Goal: Task Accomplishment & Management: Manage account settings

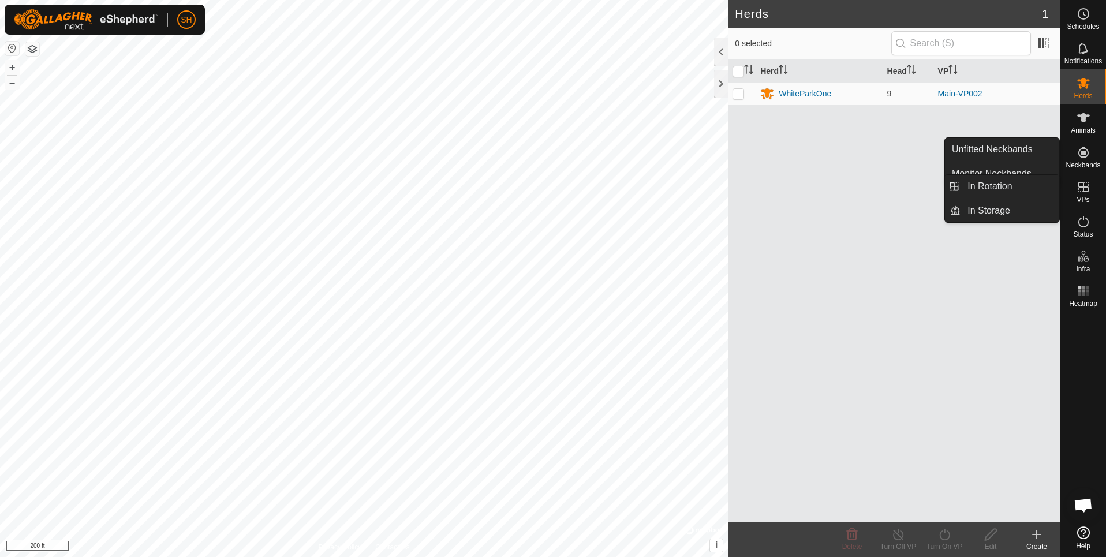
click at [1080, 192] on icon at bounding box center [1083, 187] width 10 height 10
click at [1024, 195] on link "In Rotation" at bounding box center [1010, 186] width 99 height 23
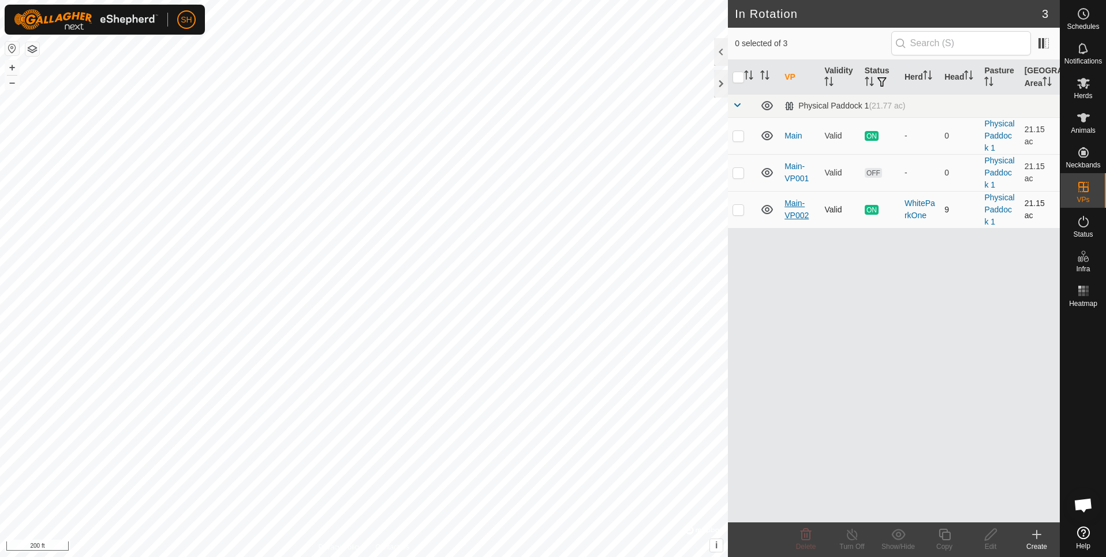
click at [797, 211] on link "Main-VP002" at bounding box center [797, 209] width 24 height 21
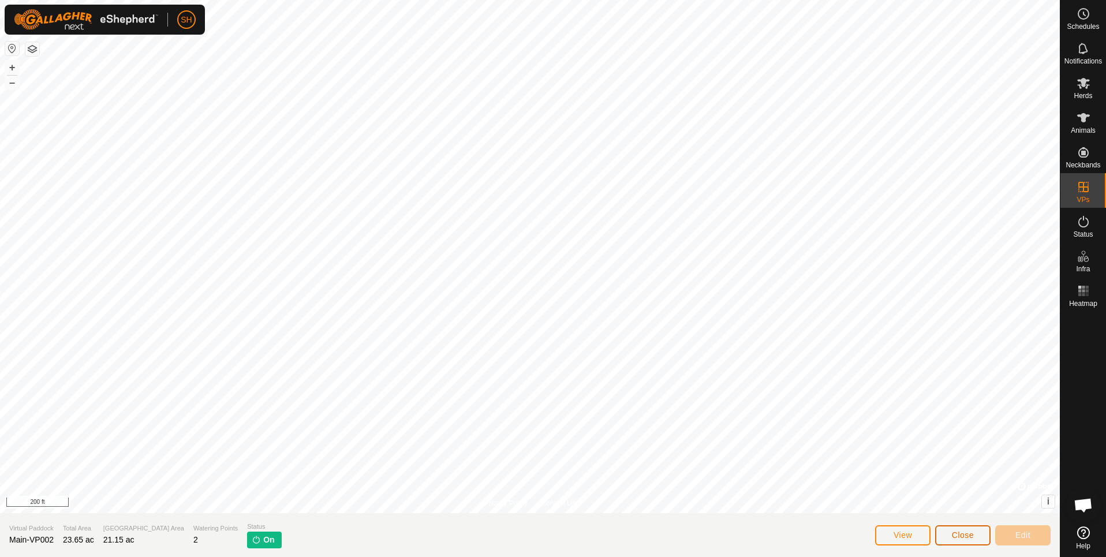
click at [956, 531] on span "Close" at bounding box center [963, 535] width 22 height 9
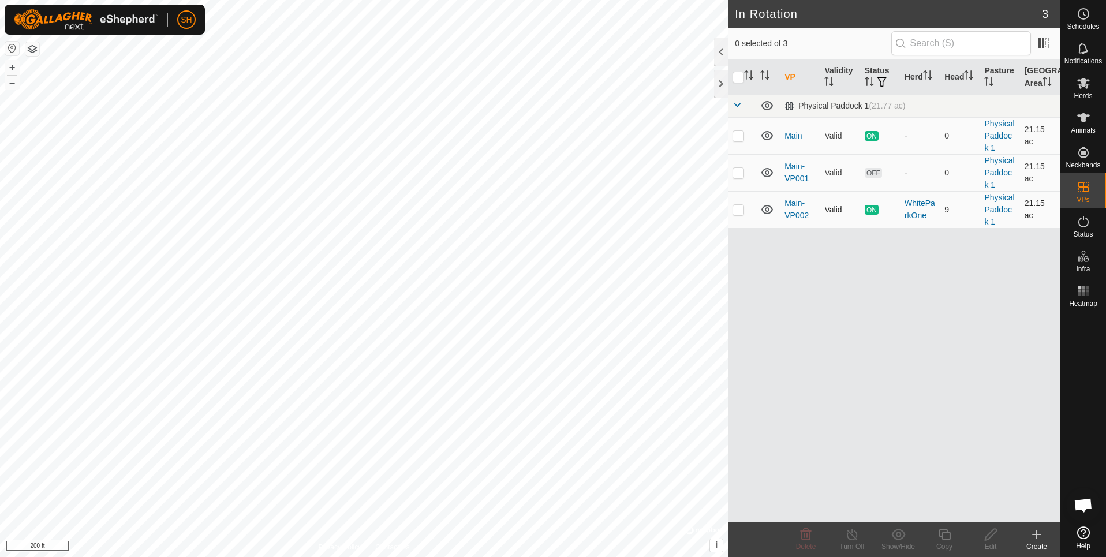
click at [737, 210] on p-checkbox at bounding box center [739, 209] width 12 height 9
checkbox input "true"
click at [943, 535] on icon at bounding box center [945, 535] width 14 height 14
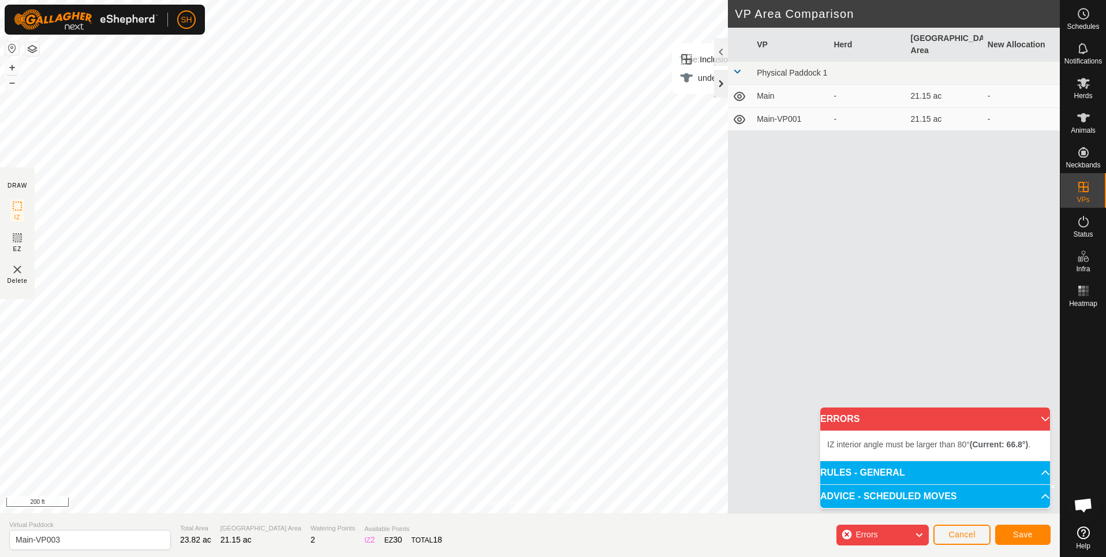
click at [721, 84] on div at bounding box center [721, 84] width 14 height 28
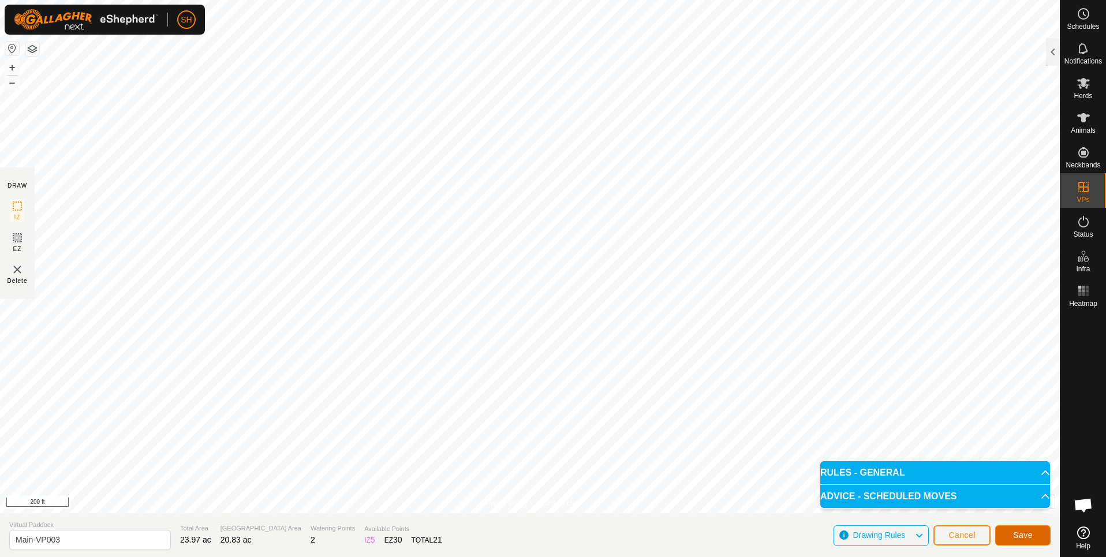
click at [1016, 535] on span "Save" at bounding box center [1023, 535] width 20 height 9
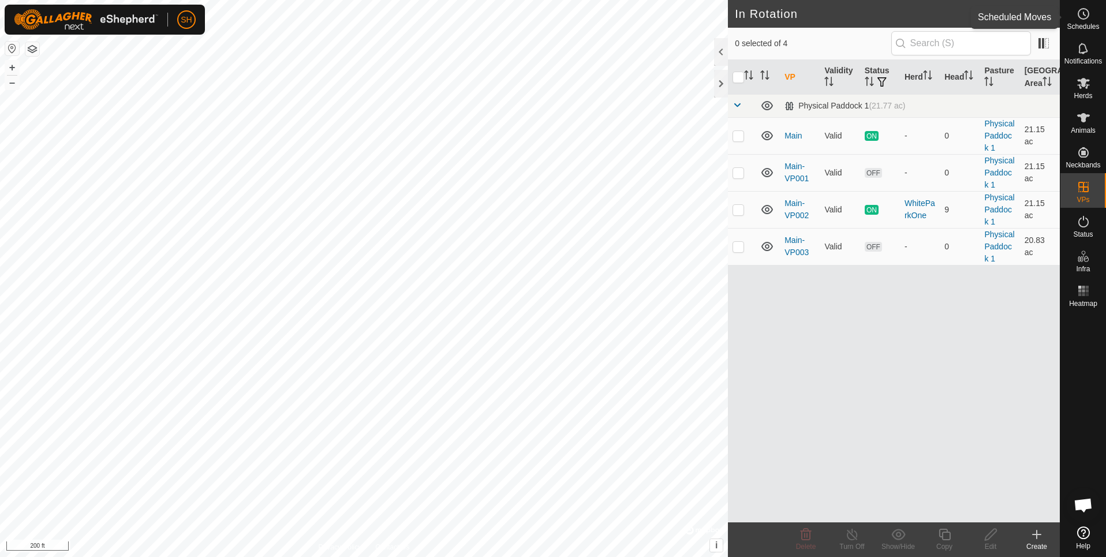
click at [1085, 11] on icon at bounding box center [1084, 14] width 14 height 14
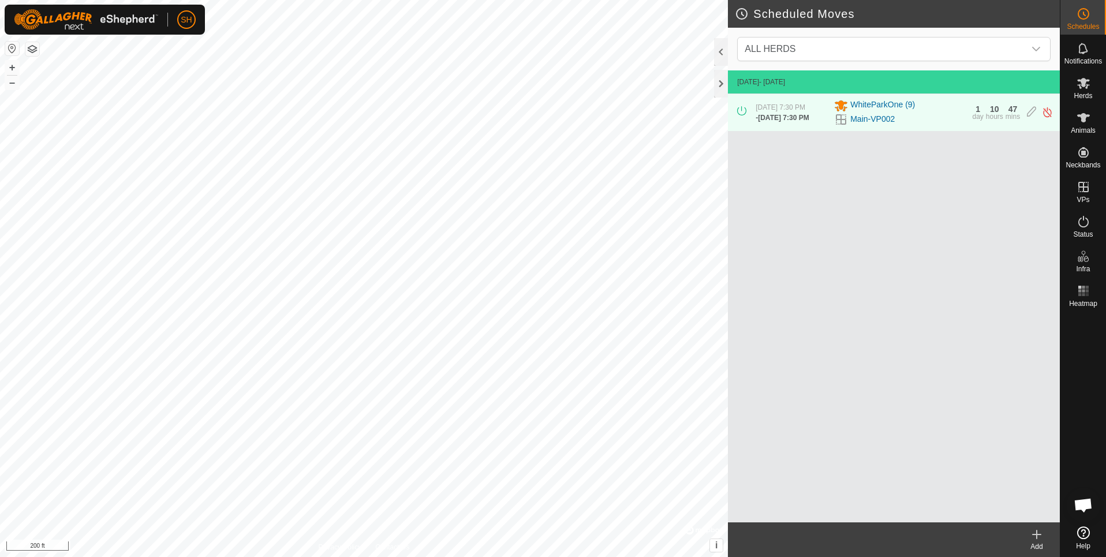
click at [1033, 533] on icon at bounding box center [1037, 535] width 14 height 14
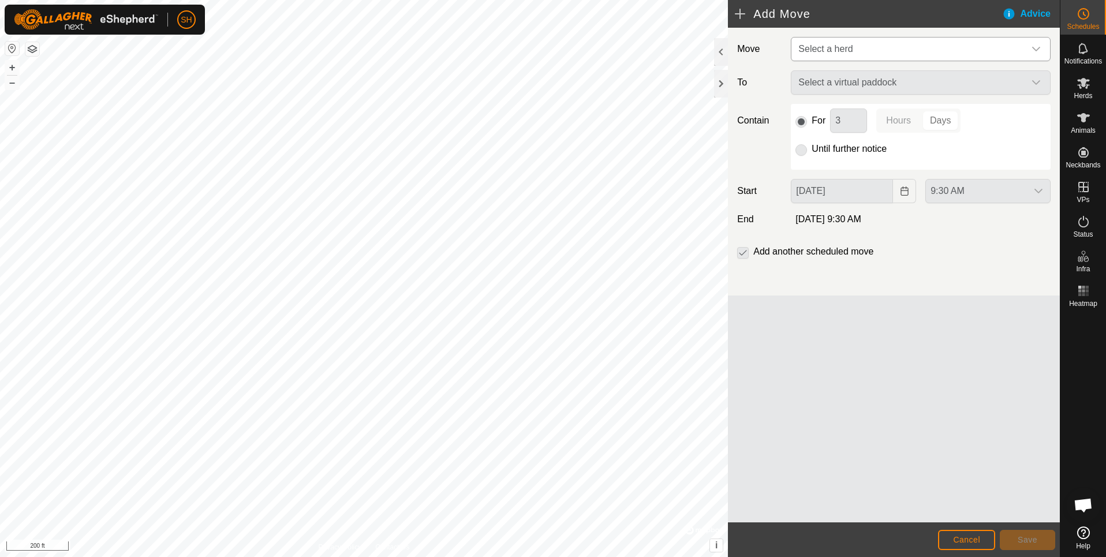
click at [840, 57] on span "Select a herd" at bounding box center [909, 49] width 231 height 23
click at [838, 109] on li "WhiteParkOne (9)" at bounding box center [921, 109] width 259 height 24
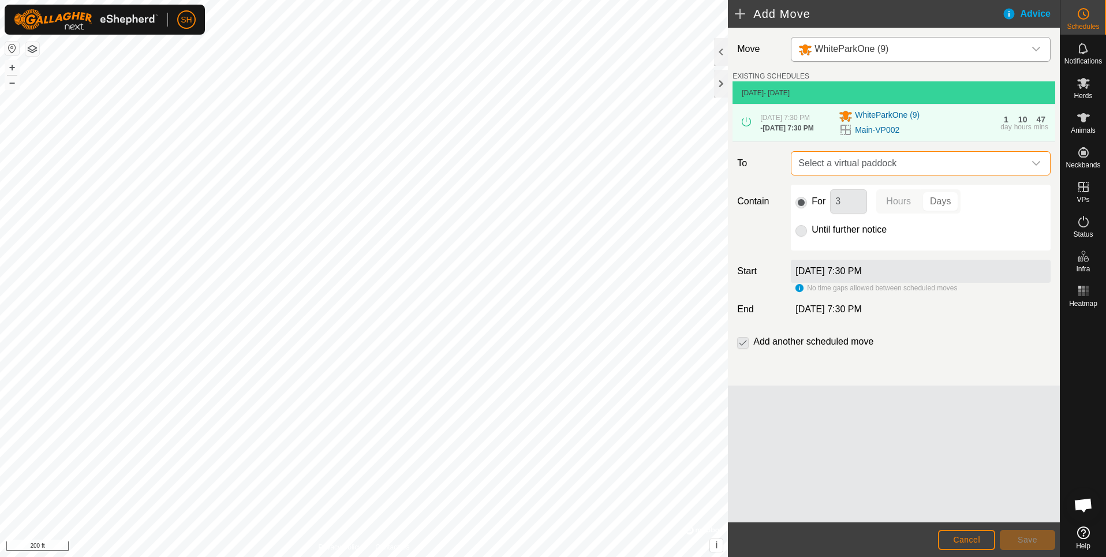
click at [854, 170] on span "Select a virtual paddock" at bounding box center [909, 163] width 231 height 23
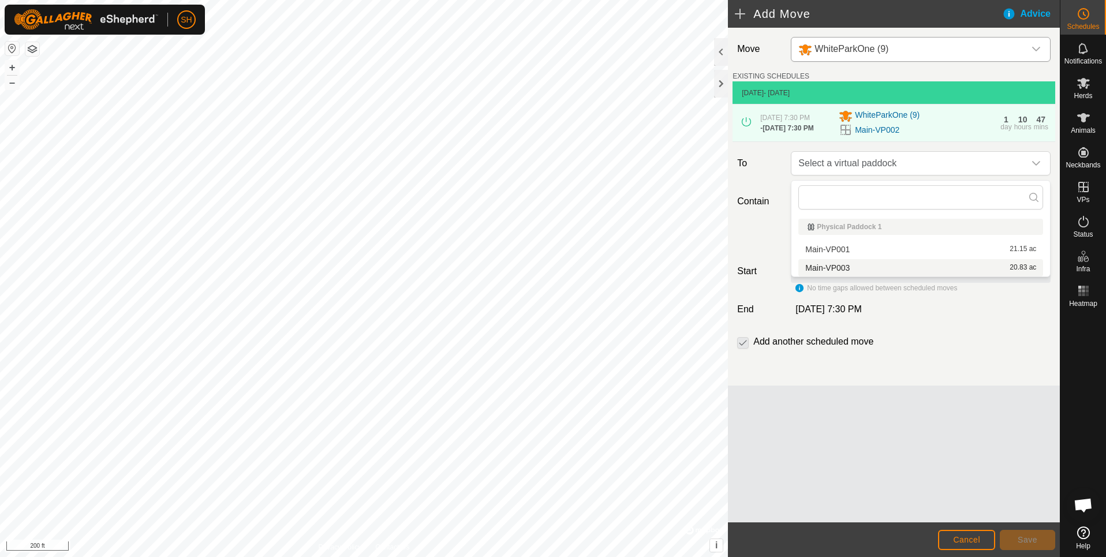
click at [839, 267] on li "Main-VP003 20.83 ac" at bounding box center [920, 267] width 245 height 17
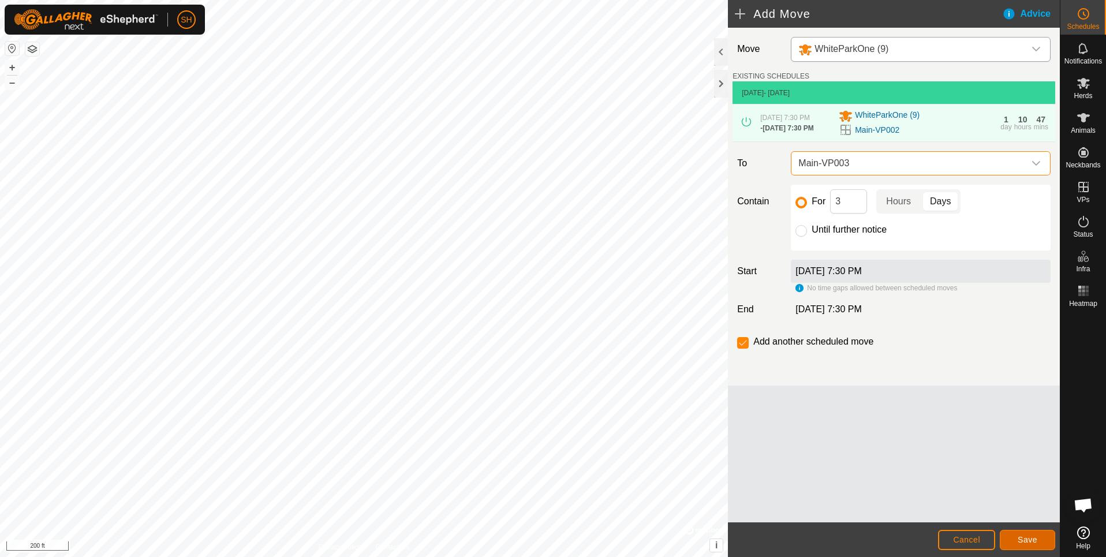
click at [1022, 536] on span "Save" at bounding box center [1028, 539] width 20 height 9
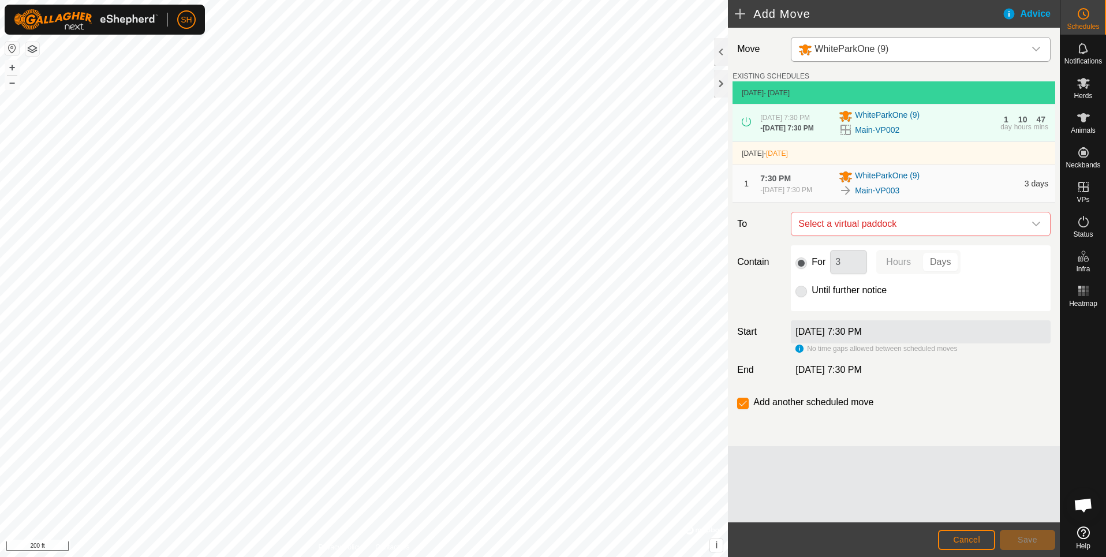
click at [783, 177] on span "7:30 PM" at bounding box center [775, 178] width 31 height 9
click at [926, 190] on div "Main-VP003" at bounding box center [928, 191] width 179 height 14
click at [968, 536] on span "Cancel" at bounding box center [966, 539] width 27 height 9
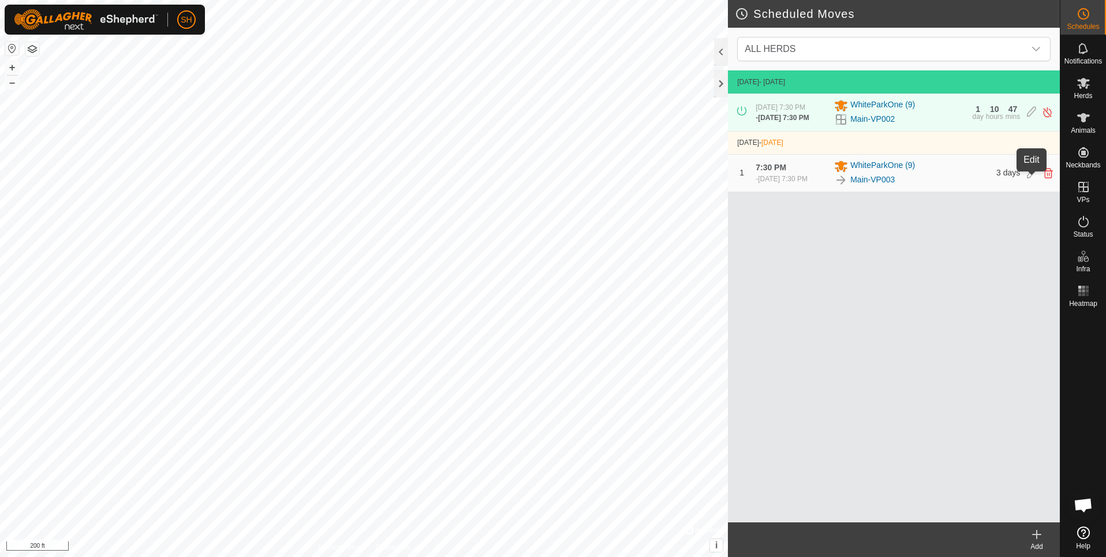
click at [1032, 178] on icon at bounding box center [1031, 173] width 9 height 10
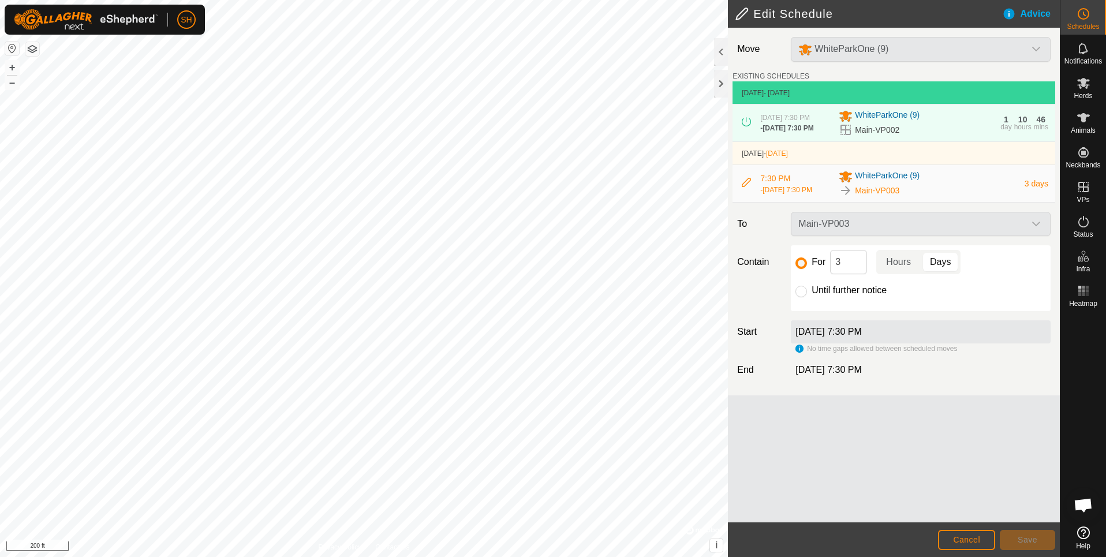
click at [861, 336] on label "[DATE] 7:30 PM" at bounding box center [829, 332] width 66 height 10
click at [843, 344] on div "[DATE] 7:30 PM" at bounding box center [921, 331] width 260 height 23
click at [832, 337] on label "[DATE] 7:30 PM" at bounding box center [829, 332] width 66 height 10
click at [744, 187] on icon at bounding box center [746, 182] width 9 height 9
click at [748, 187] on icon at bounding box center [746, 182] width 9 height 9
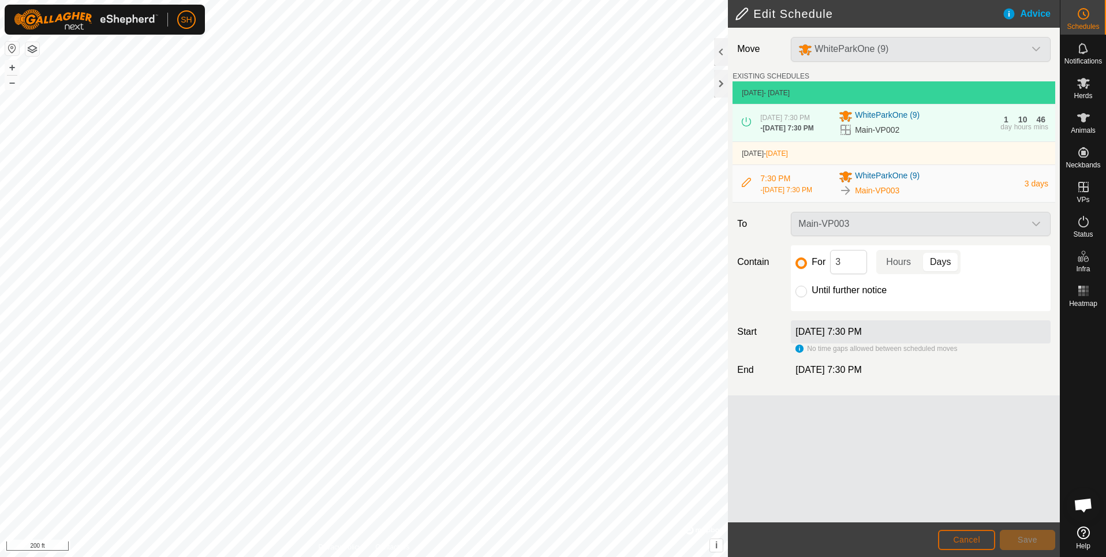
click at [960, 534] on button "Cancel" at bounding box center [966, 540] width 57 height 20
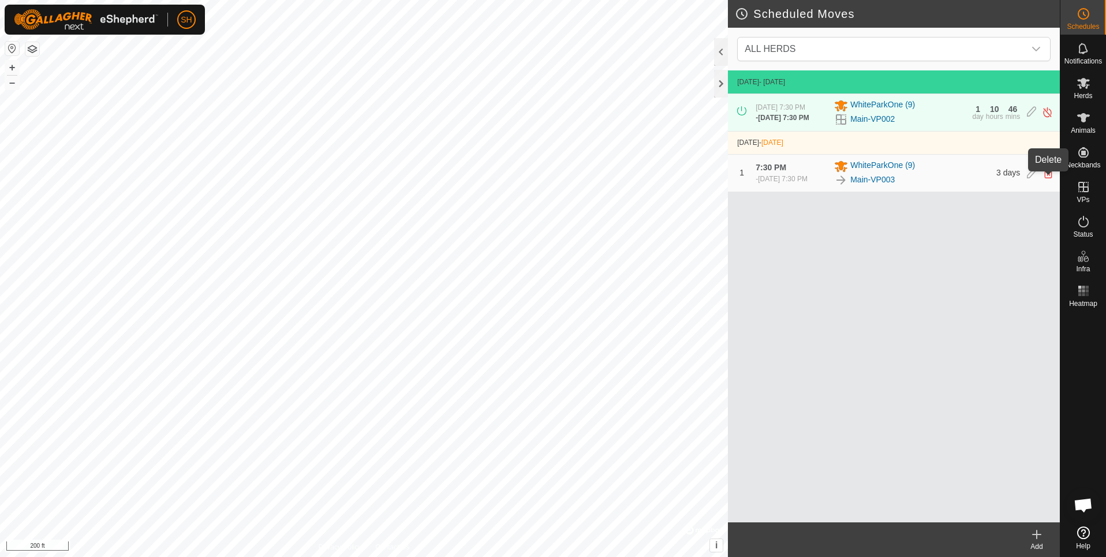
click at [1050, 178] on icon at bounding box center [1048, 173] width 9 height 10
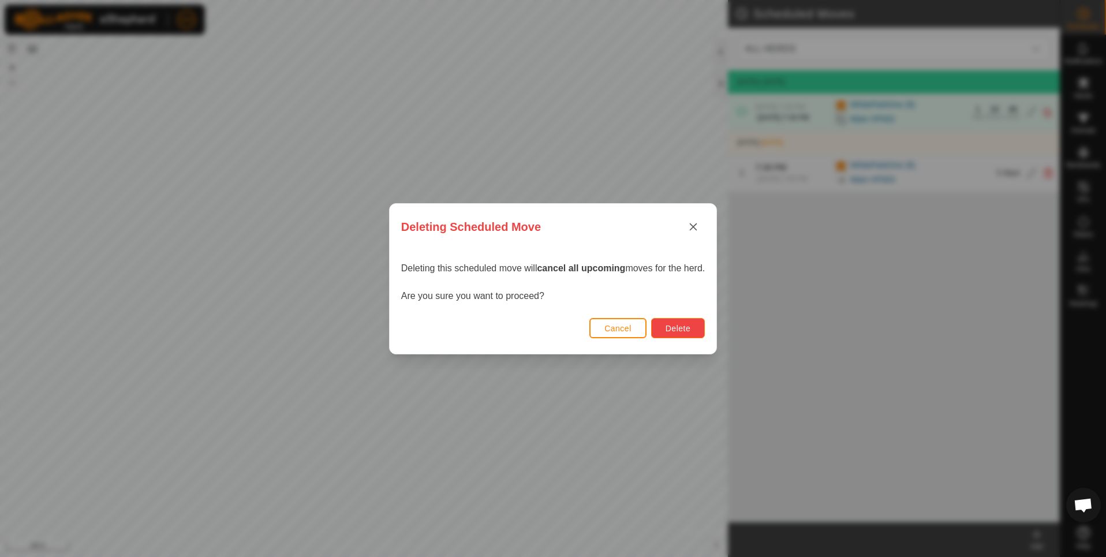
click at [681, 324] on span "Delete" at bounding box center [678, 328] width 25 height 9
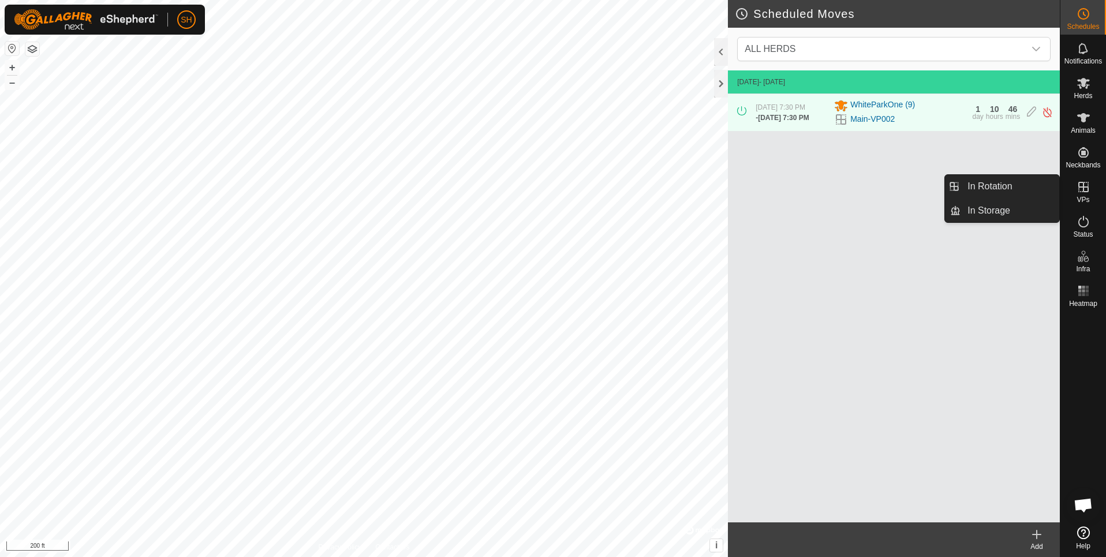
click at [1085, 190] on icon at bounding box center [1084, 187] width 14 height 14
click at [1083, 189] on icon at bounding box center [1083, 187] width 10 height 10
click at [1037, 189] on link "In Rotation" at bounding box center [1010, 186] width 99 height 23
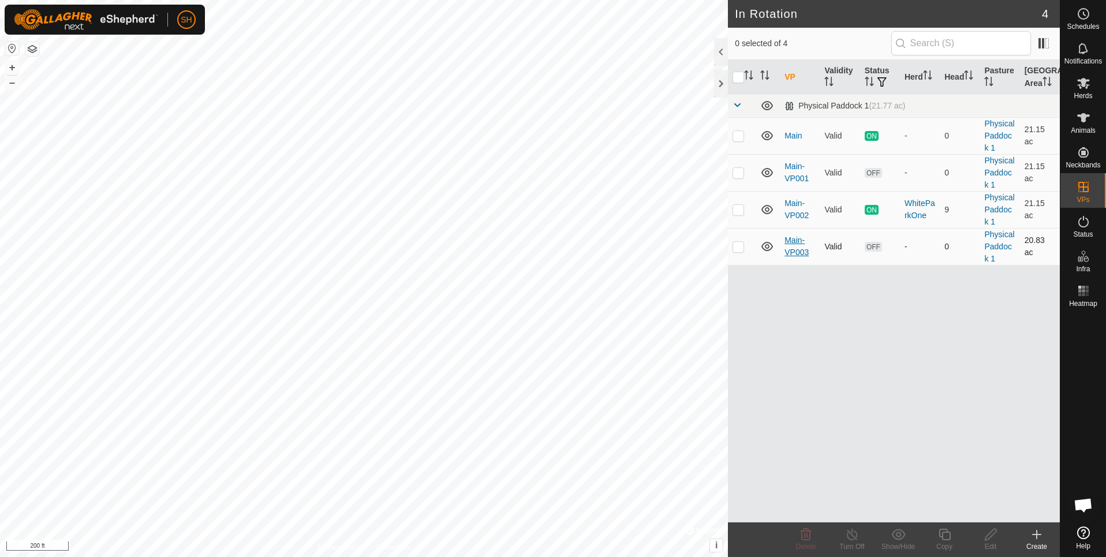
click at [800, 249] on link "Main-VP003" at bounding box center [797, 246] width 24 height 21
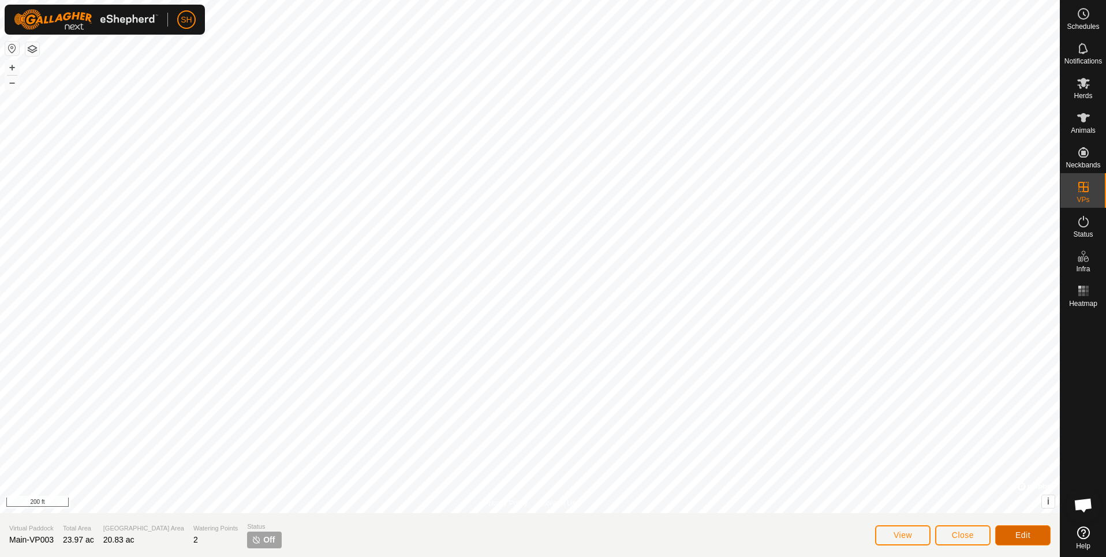
click at [1006, 535] on button "Edit" at bounding box center [1022, 535] width 55 height 20
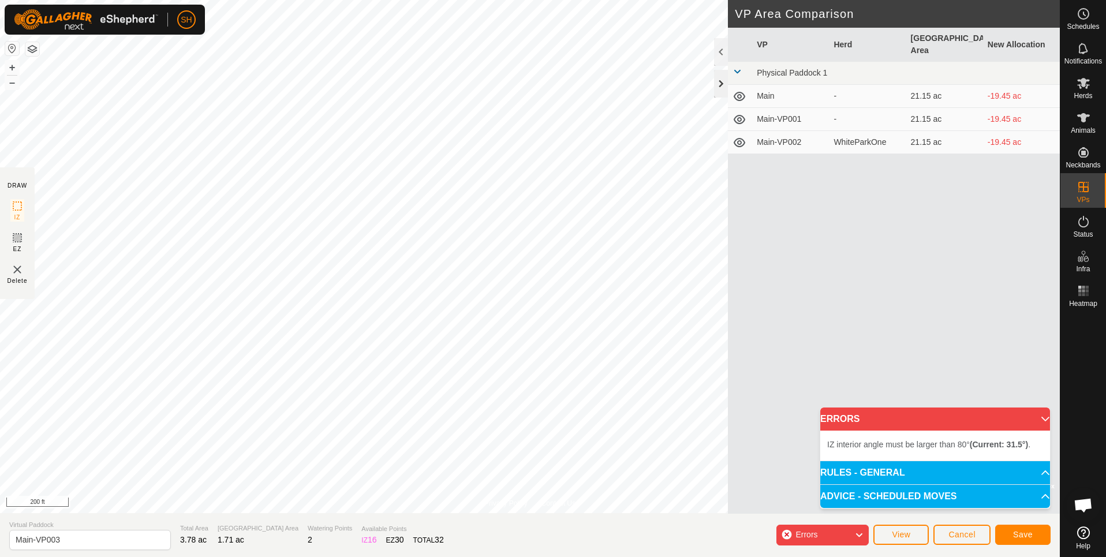
click at [725, 88] on div at bounding box center [721, 84] width 14 height 28
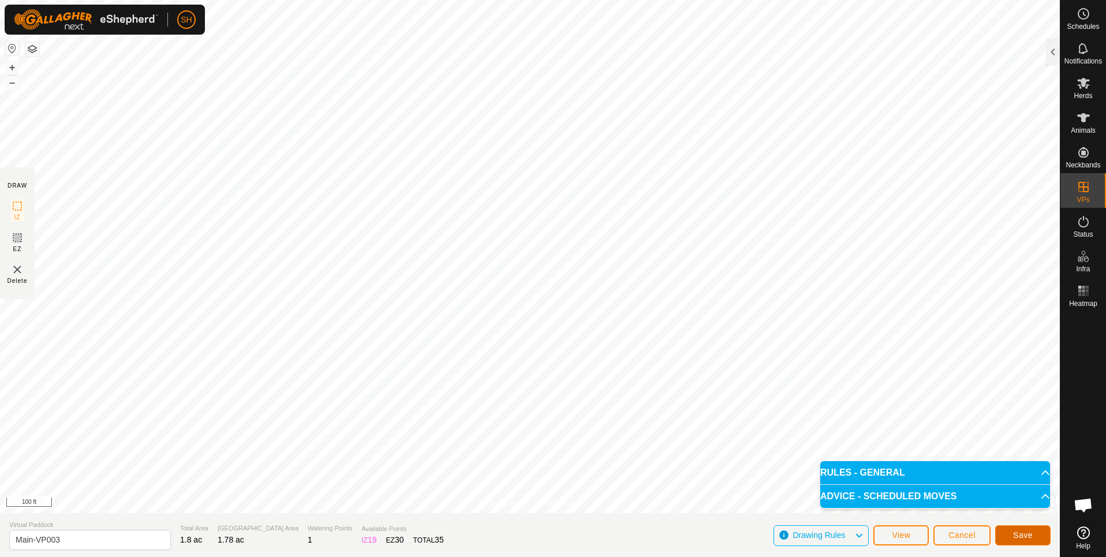
click at [1021, 536] on span "Save" at bounding box center [1023, 535] width 20 height 9
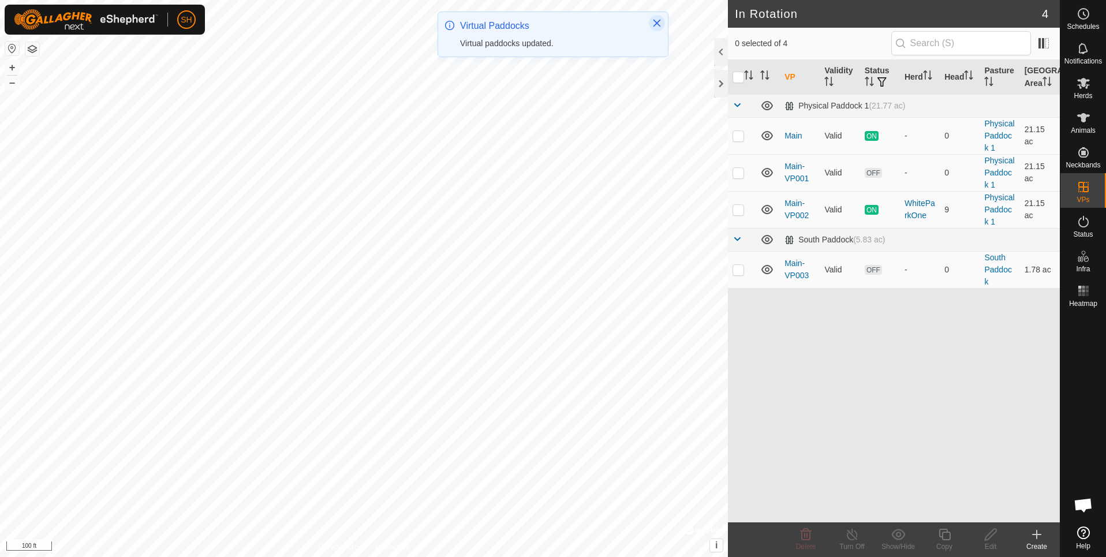
click at [658, 24] on icon "Close" at bounding box center [658, 24] width 8 height 8
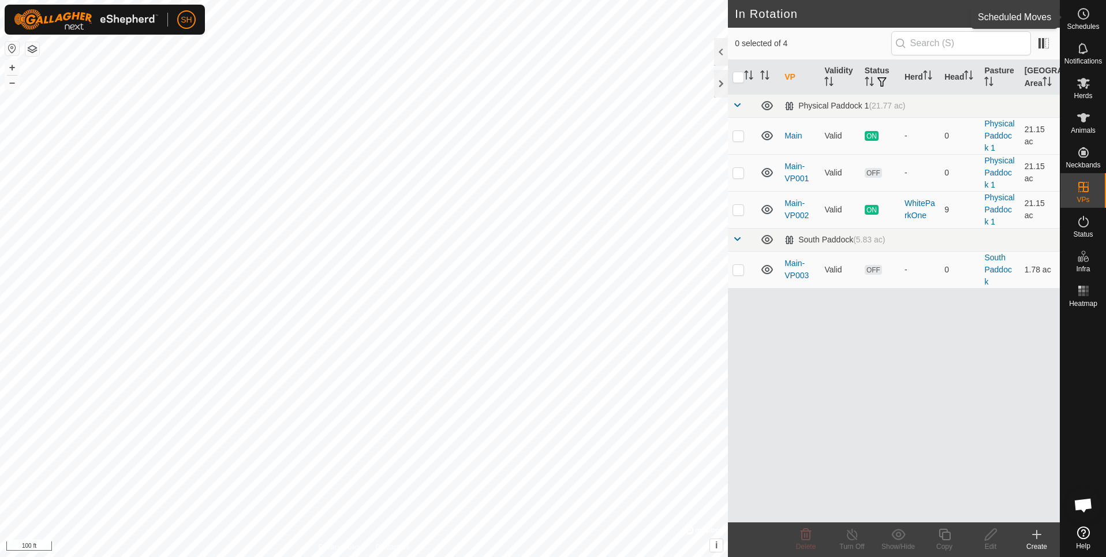
click at [1080, 18] on circle at bounding box center [1083, 14] width 10 height 10
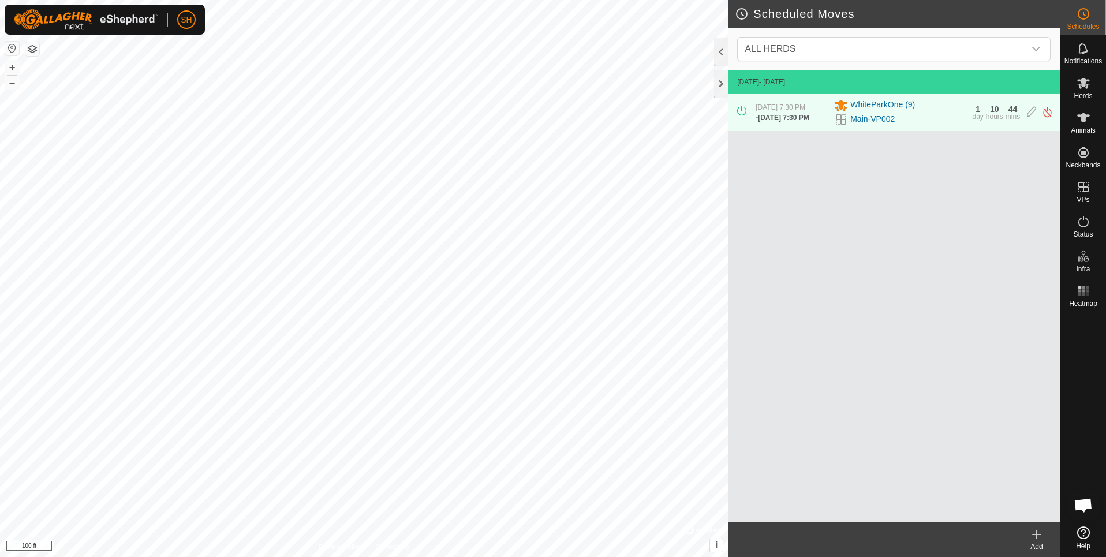
click at [857, 162] on div "[DATE] - [DATE] [DATE] 7:30 PM - [DATE] 7:30 PM WhiteParkOne (9) Main-VP002 1 d…" at bounding box center [894, 296] width 332 height 452
click at [1039, 537] on icon at bounding box center [1037, 535] width 14 height 14
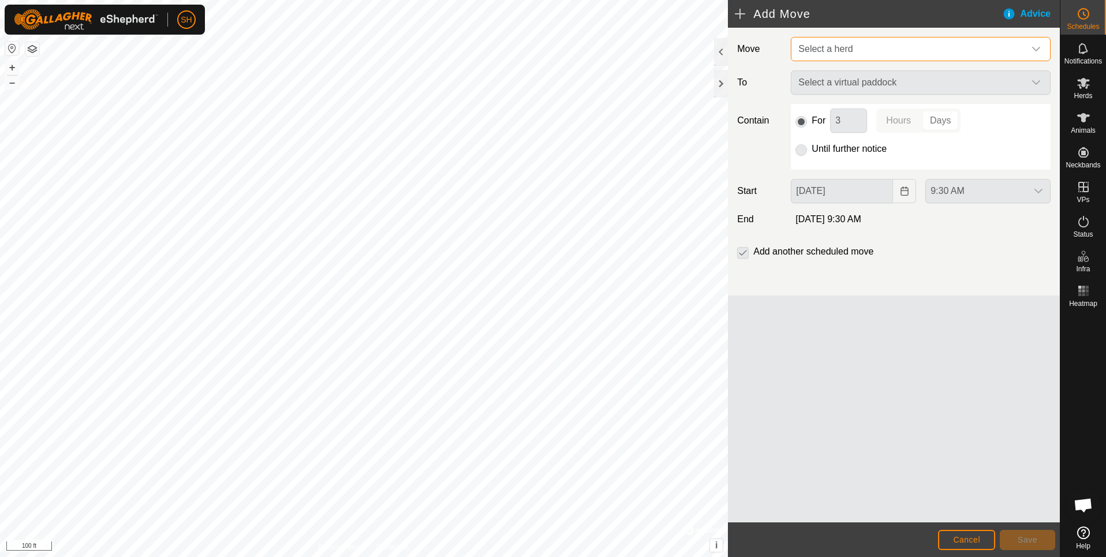
click at [834, 40] on span "Select a herd" at bounding box center [909, 49] width 231 height 23
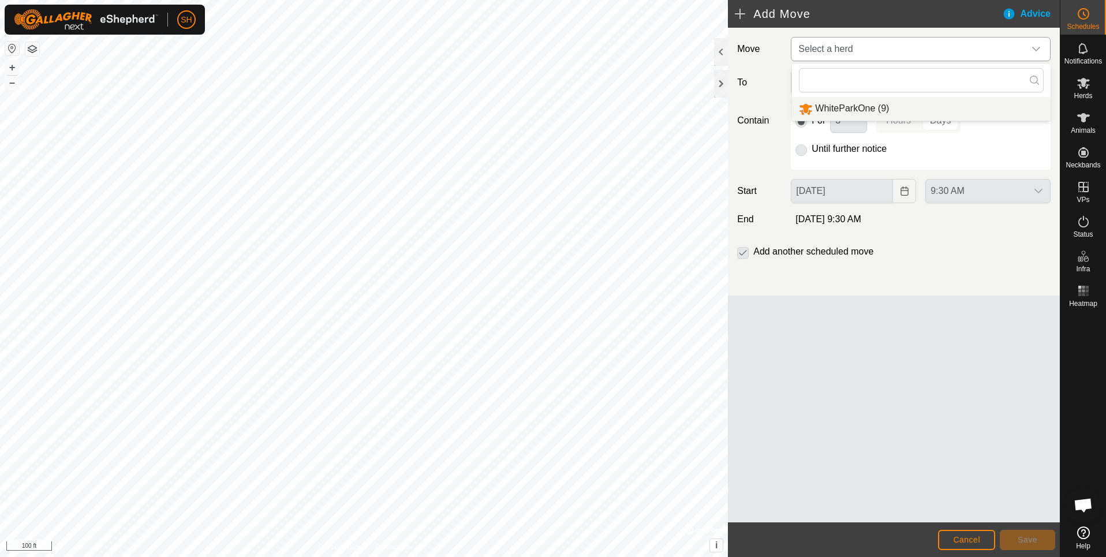
click at [837, 105] on li "WhiteParkOne (9)" at bounding box center [921, 109] width 259 height 24
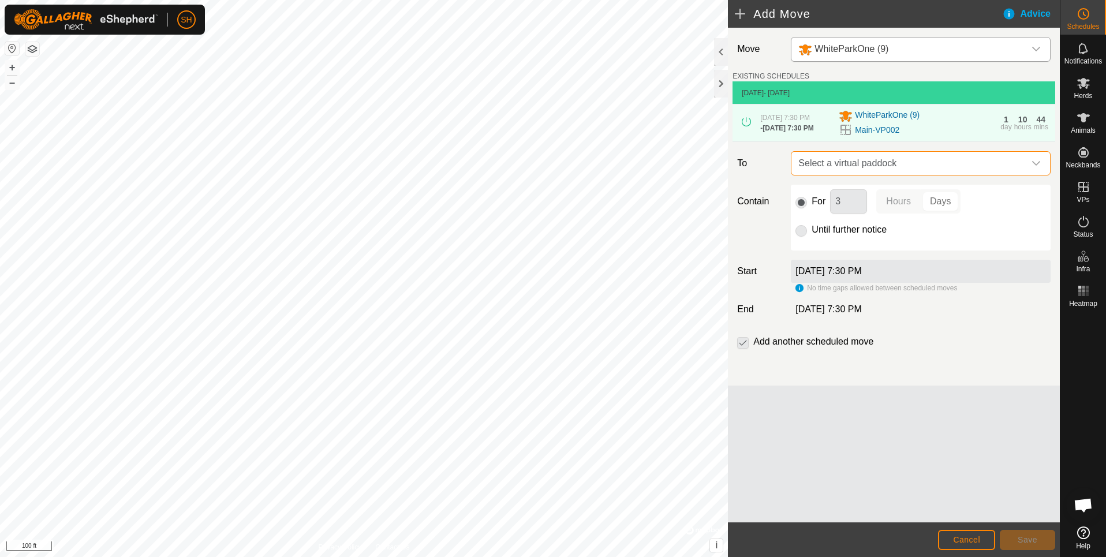
click at [880, 169] on span "Select a virtual paddock" at bounding box center [909, 163] width 231 height 23
click at [960, 167] on span "Select a virtual paddock" at bounding box center [909, 163] width 231 height 23
click at [959, 542] on span "Cancel" at bounding box center [966, 539] width 27 height 9
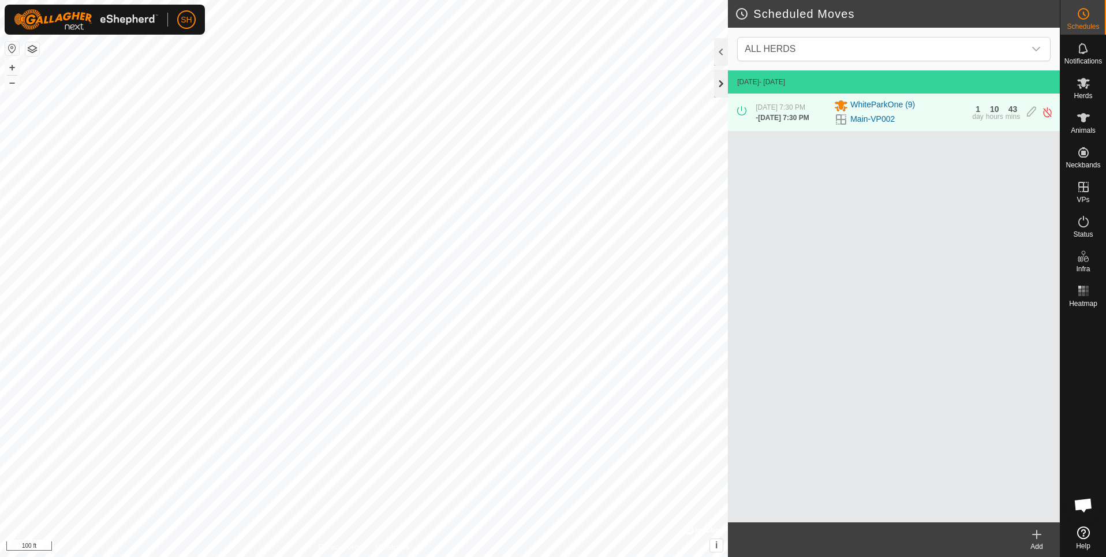
click at [721, 86] on div at bounding box center [721, 84] width 14 height 28
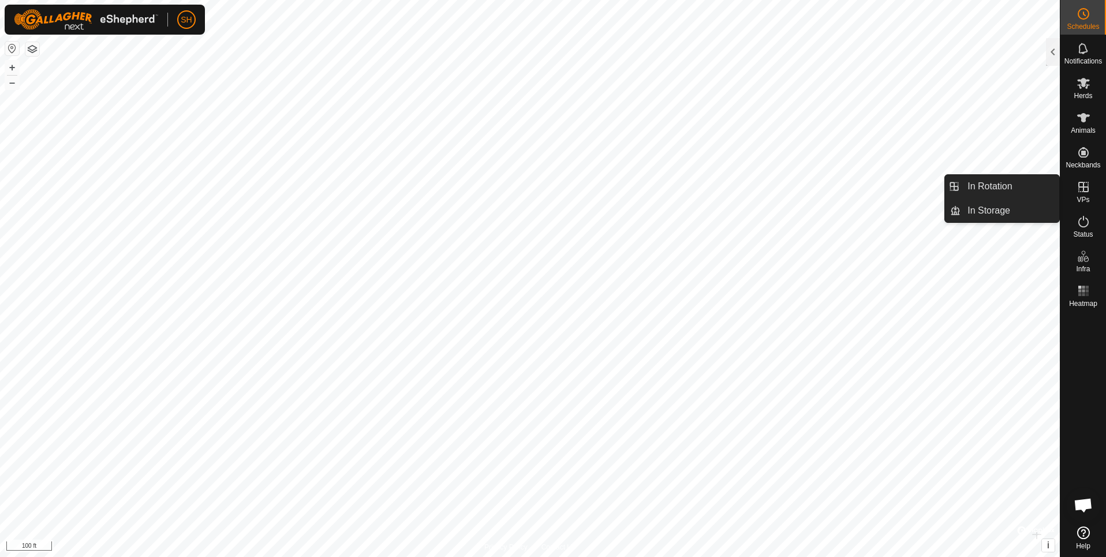
click at [1086, 192] on icon at bounding box center [1084, 187] width 14 height 14
click at [1013, 192] on link "In Rotation" at bounding box center [1010, 186] width 99 height 23
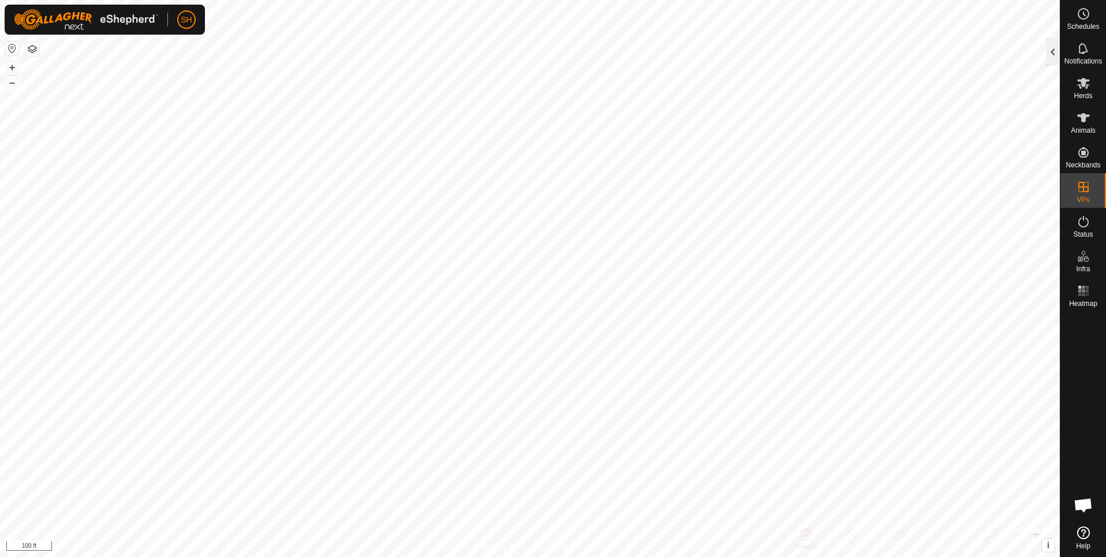
click at [1050, 54] on div at bounding box center [1053, 52] width 14 height 28
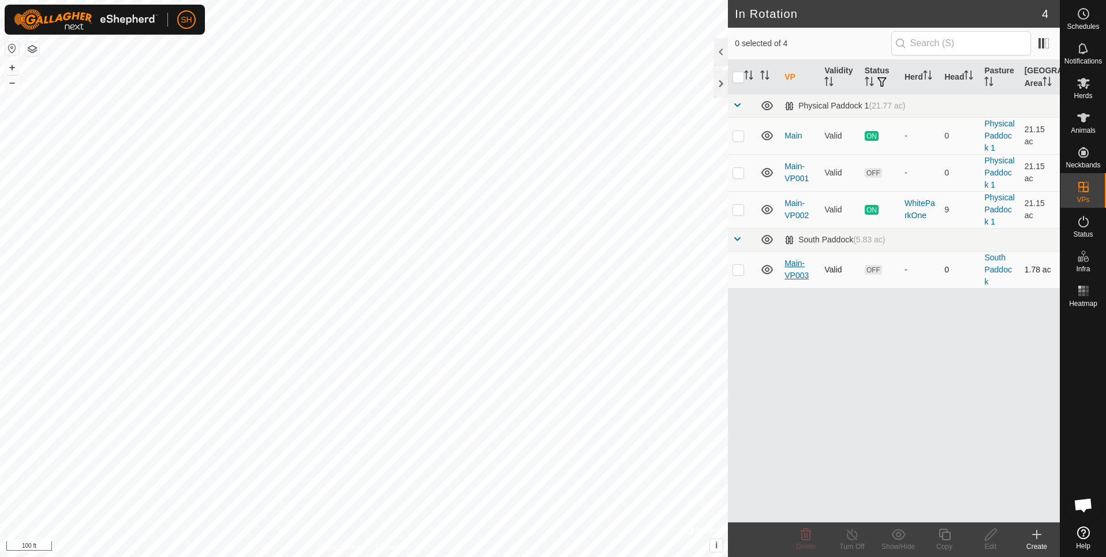
click at [791, 271] on link "Main-VP003" at bounding box center [797, 269] width 24 height 21
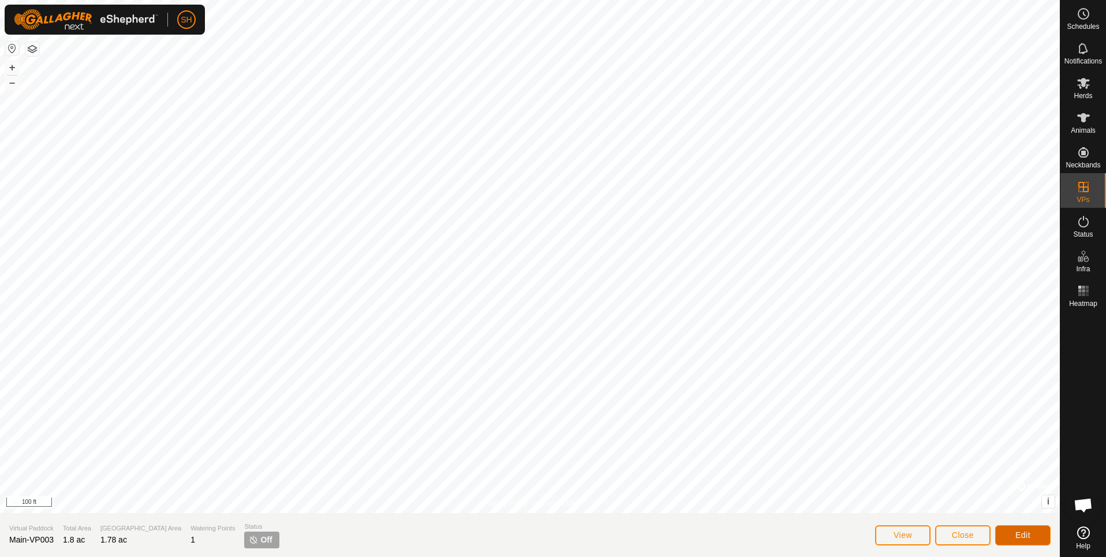
click at [1020, 530] on button "Edit" at bounding box center [1022, 535] width 55 height 20
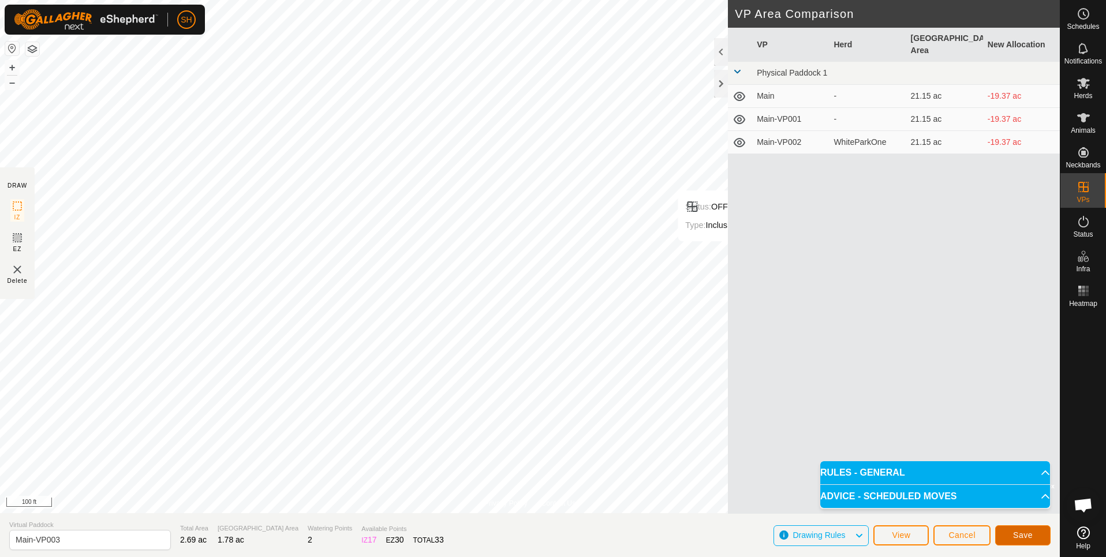
click at [1020, 535] on span "Save" at bounding box center [1023, 535] width 20 height 9
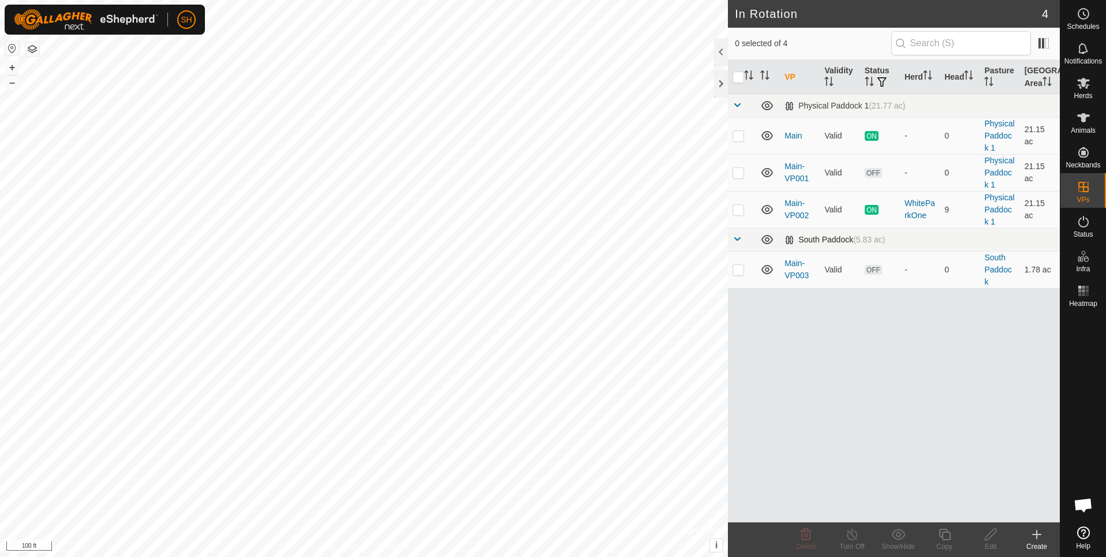
click at [737, 238] on span at bounding box center [737, 238] width 9 height 9
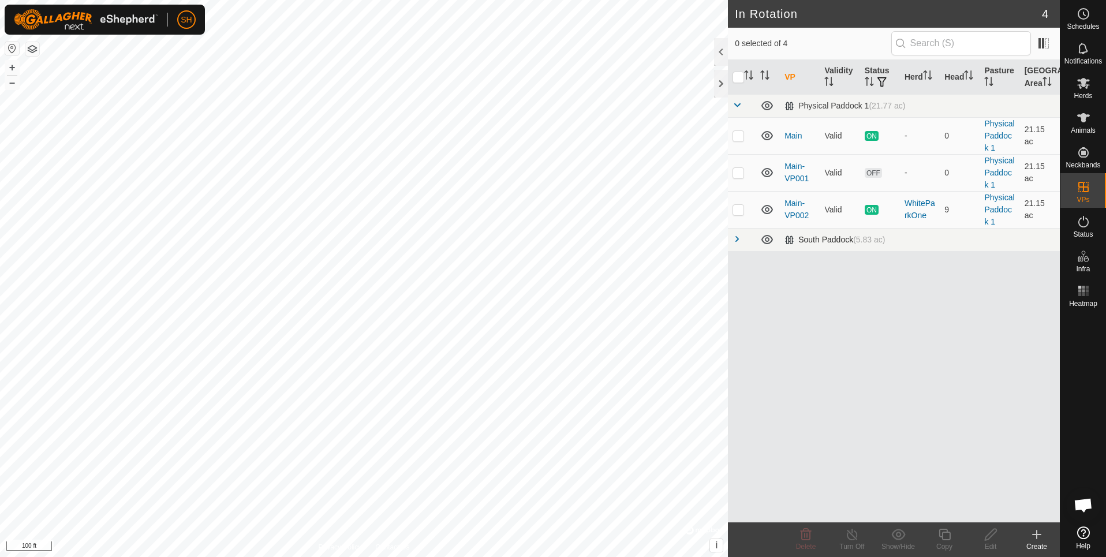
click at [737, 238] on span at bounding box center [737, 238] width 9 height 9
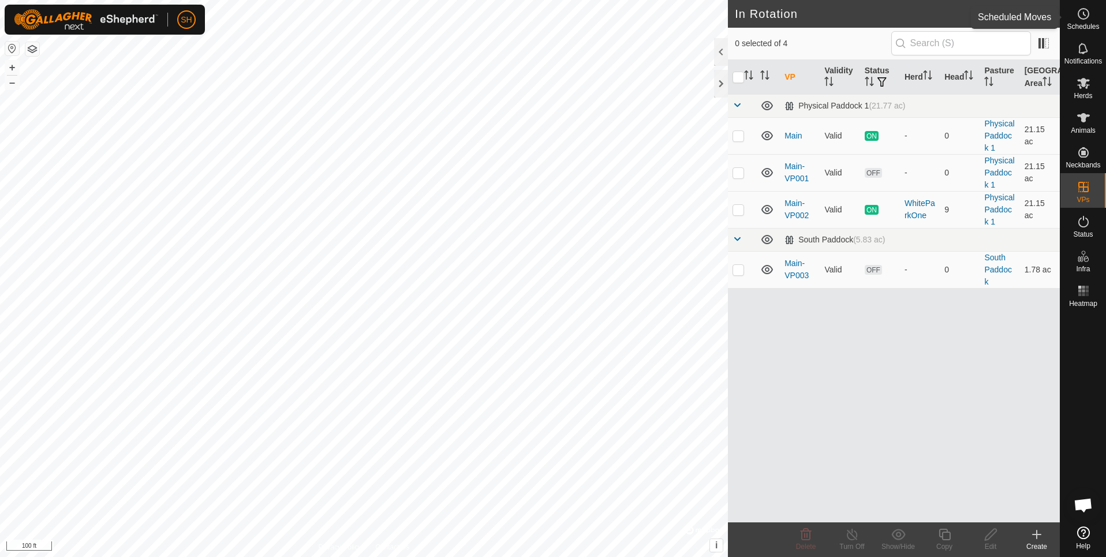
click at [1080, 17] on icon at bounding box center [1084, 14] width 14 height 14
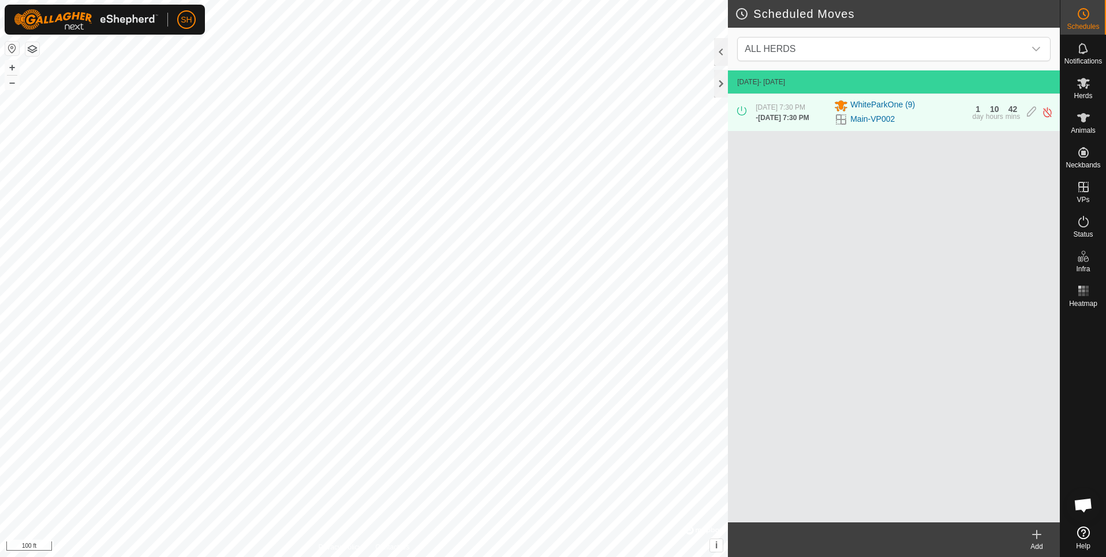
click at [1035, 535] on icon at bounding box center [1037, 535] width 14 height 14
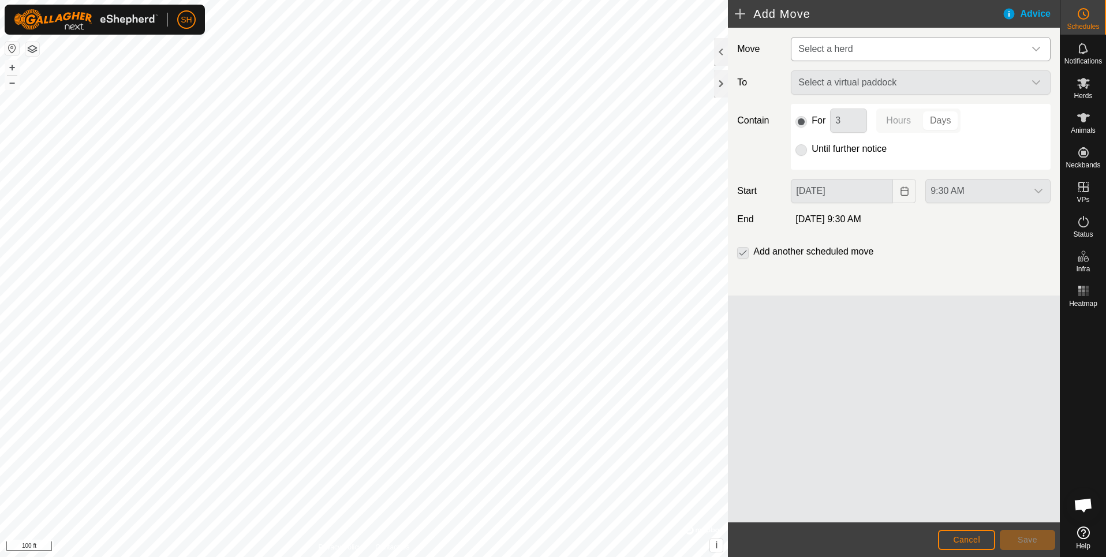
click at [846, 53] on span "Select a herd" at bounding box center [825, 49] width 54 height 10
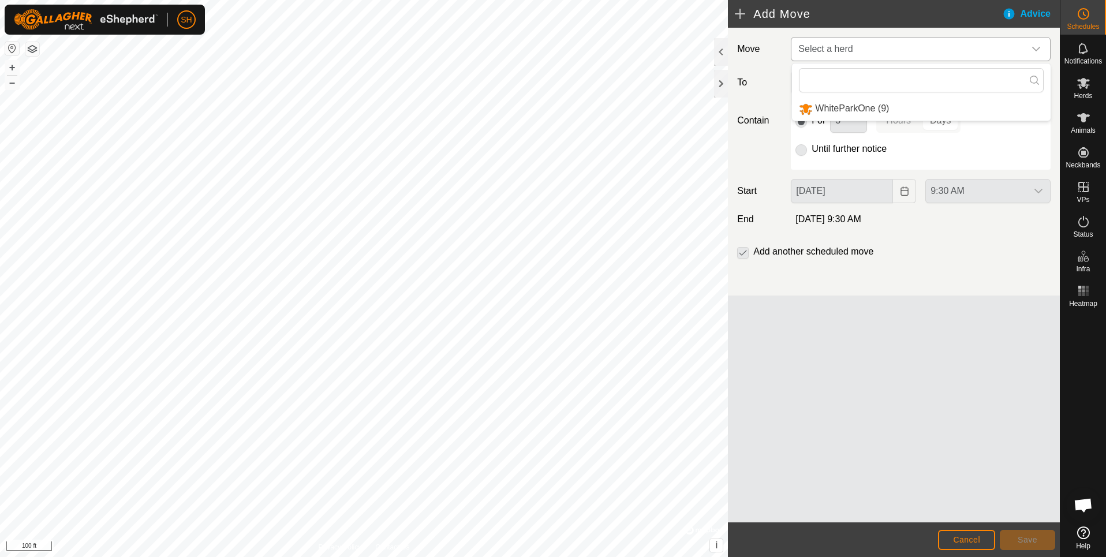
click at [839, 110] on li "WhiteParkOne (9)" at bounding box center [921, 109] width 259 height 24
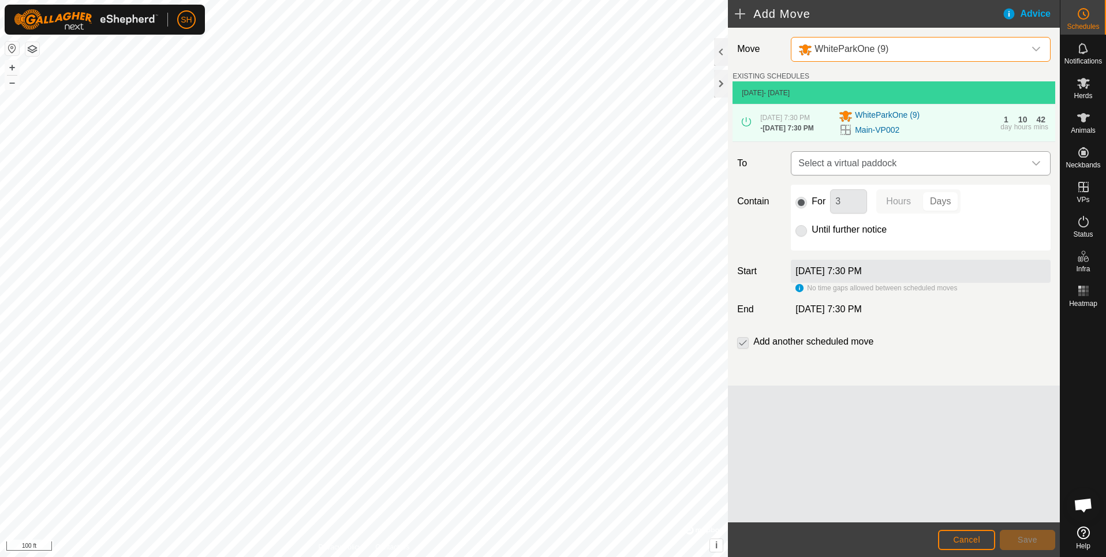
click at [855, 161] on span "Select a virtual paddock" at bounding box center [909, 163] width 231 height 23
click at [843, 249] on li "Main-VP001 21.15 ac" at bounding box center [920, 249] width 245 height 17
click at [869, 166] on span "Main-VP001" at bounding box center [909, 163] width 231 height 23
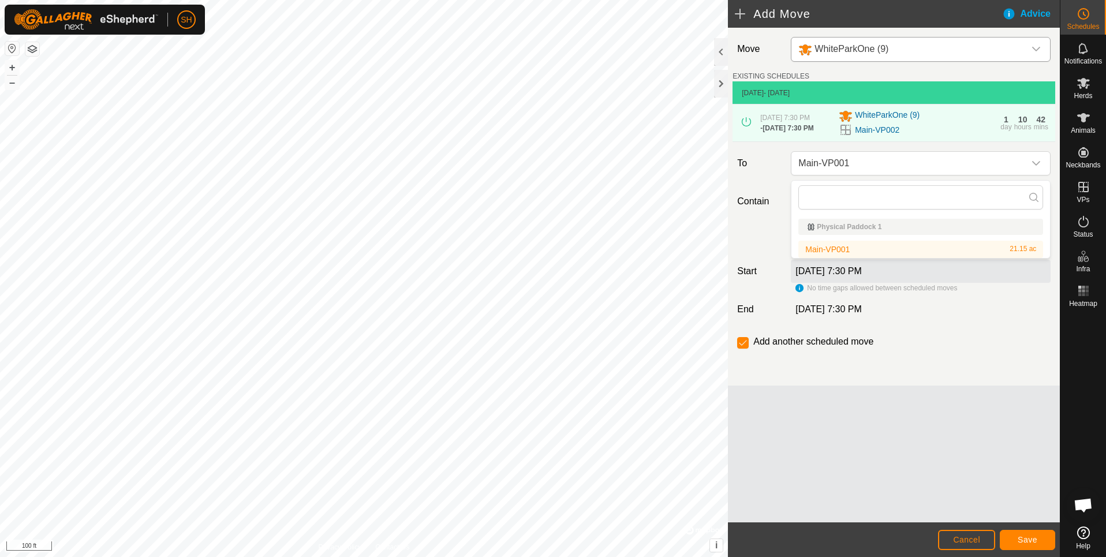
click at [755, 188] on div "Contain For 3 Hours Days Until further notice" at bounding box center [894, 218] width 323 height 66
click at [975, 539] on span "Cancel" at bounding box center [966, 539] width 27 height 9
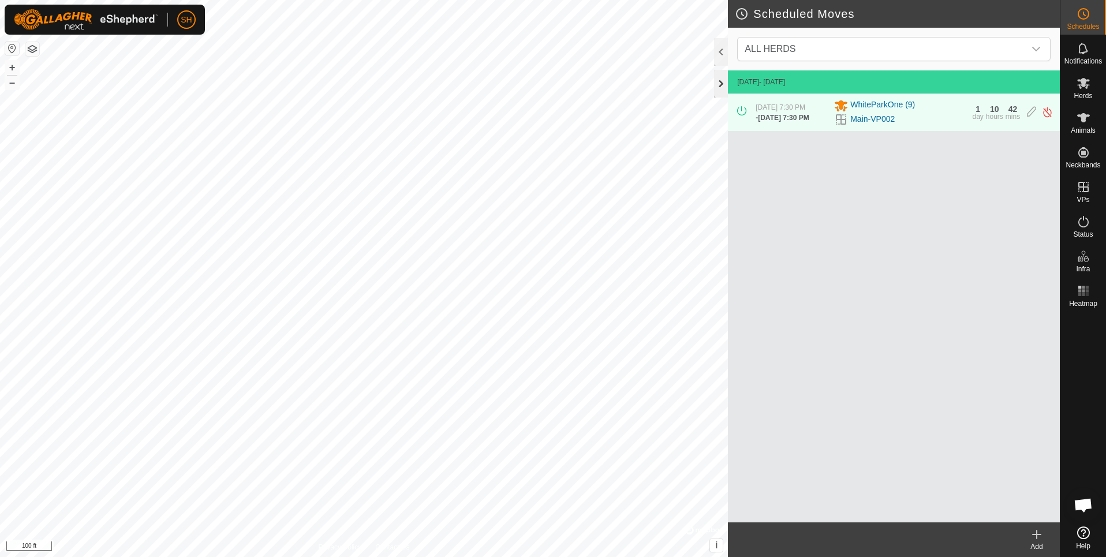
click at [720, 86] on div at bounding box center [721, 84] width 14 height 28
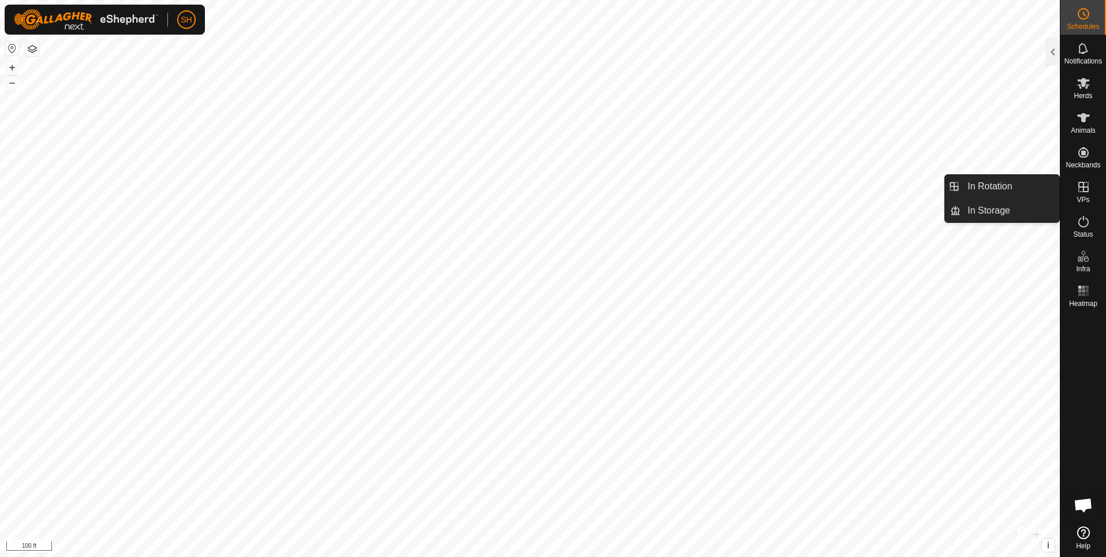
click at [1084, 195] on es-virtualpaddocks-svg-icon at bounding box center [1083, 187] width 21 height 18
click at [1040, 191] on link "In Rotation" at bounding box center [1010, 186] width 99 height 23
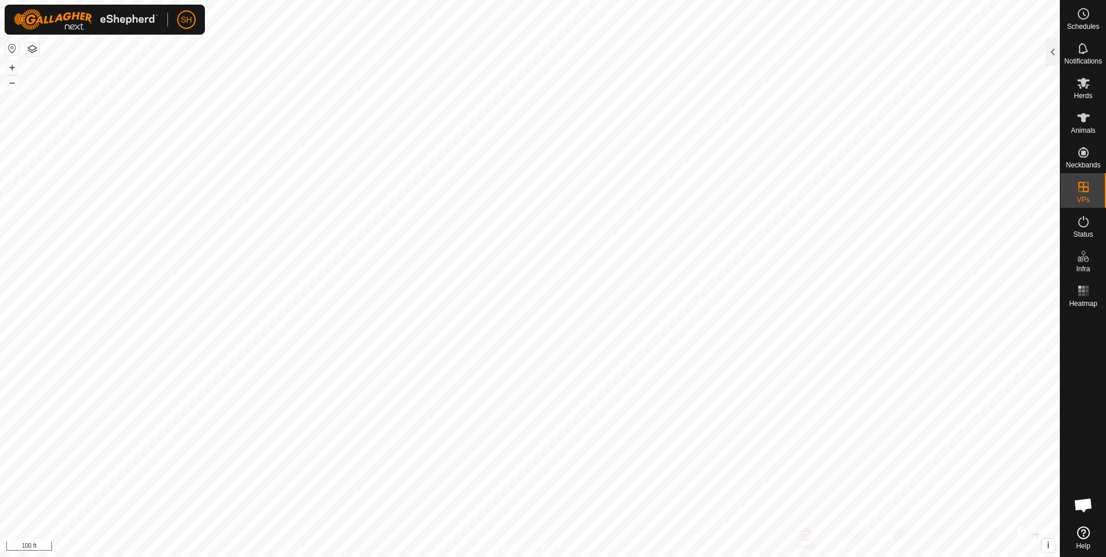
click at [1051, 66] on div at bounding box center [1053, 54] width 14 height 32
click at [1051, 51] on div at bounding box center [1053, 52] width 14 height 28
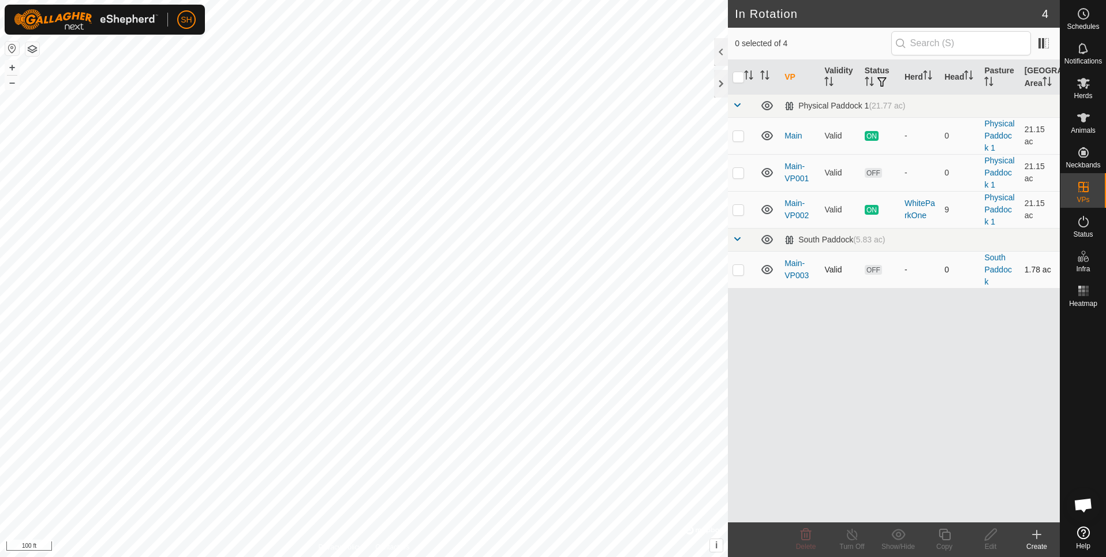
click at [737, 271] on p-checkbox at bounding box center [739, 269] width 12 height 9
checkbox input "true"
click at [995, 535] on icon at bounding box center [991, 535] width 14 height 14
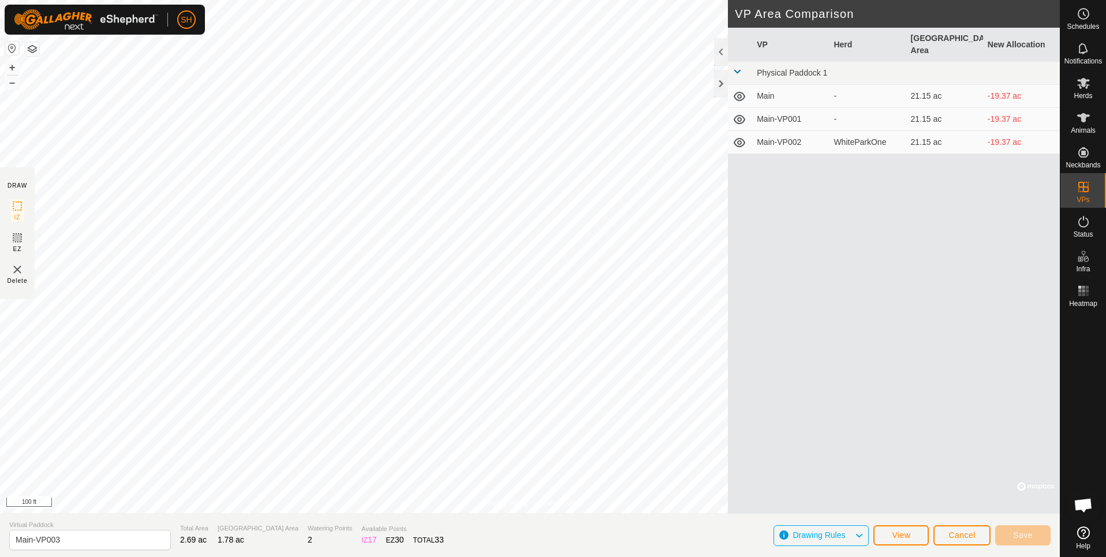
click at [773, 85] on td "Main" at bounding box center [790, 96] width 77 height 23
click at [760, 87] on td "Main" at bounding box center [790, 96] width 77 height 23
click at [740, 136] on icon at bounding box center [740, 143] width 14 height 14
click at [950, 532] on span "Cancel" at bounding box center [962, 535] width 27 height 9
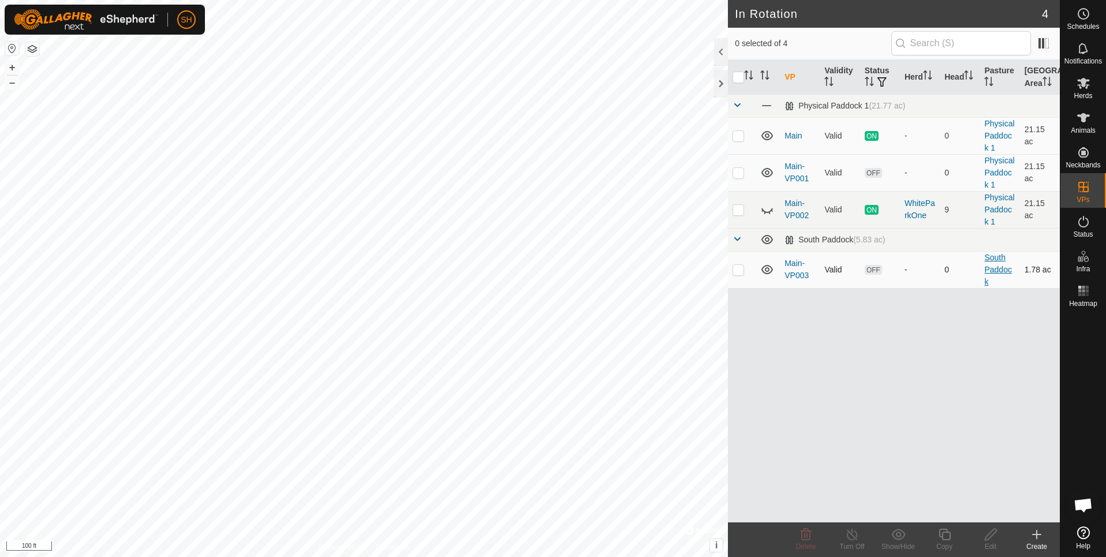
click at [993, 257] on link "South Paddock" at bounding box center [997, 269] width 27 height 33
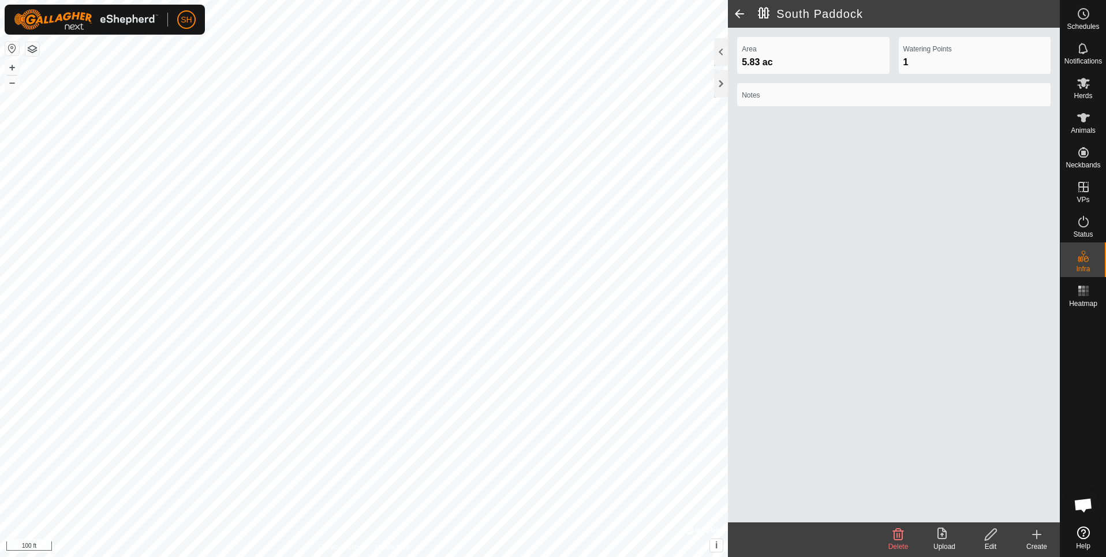
click at [955, 98] on label "Notes" at bounding box center [894, 95] width 304 height 10
click at [744, 16] on span at bounding box center [739, 14] width 23 height 28
